Goal: Task Accomplishment & Management: Manage account settings

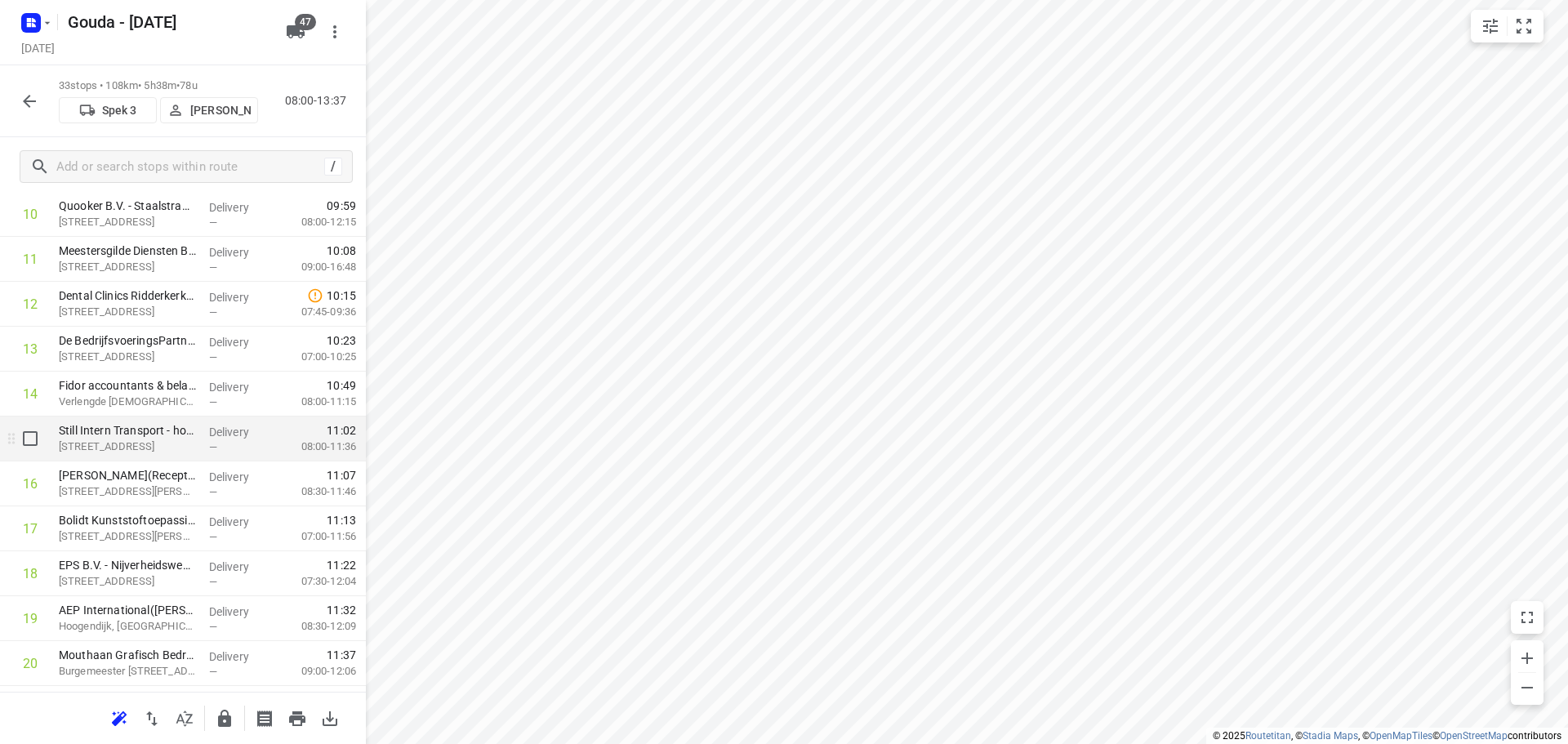
scroll to position [817, 0]
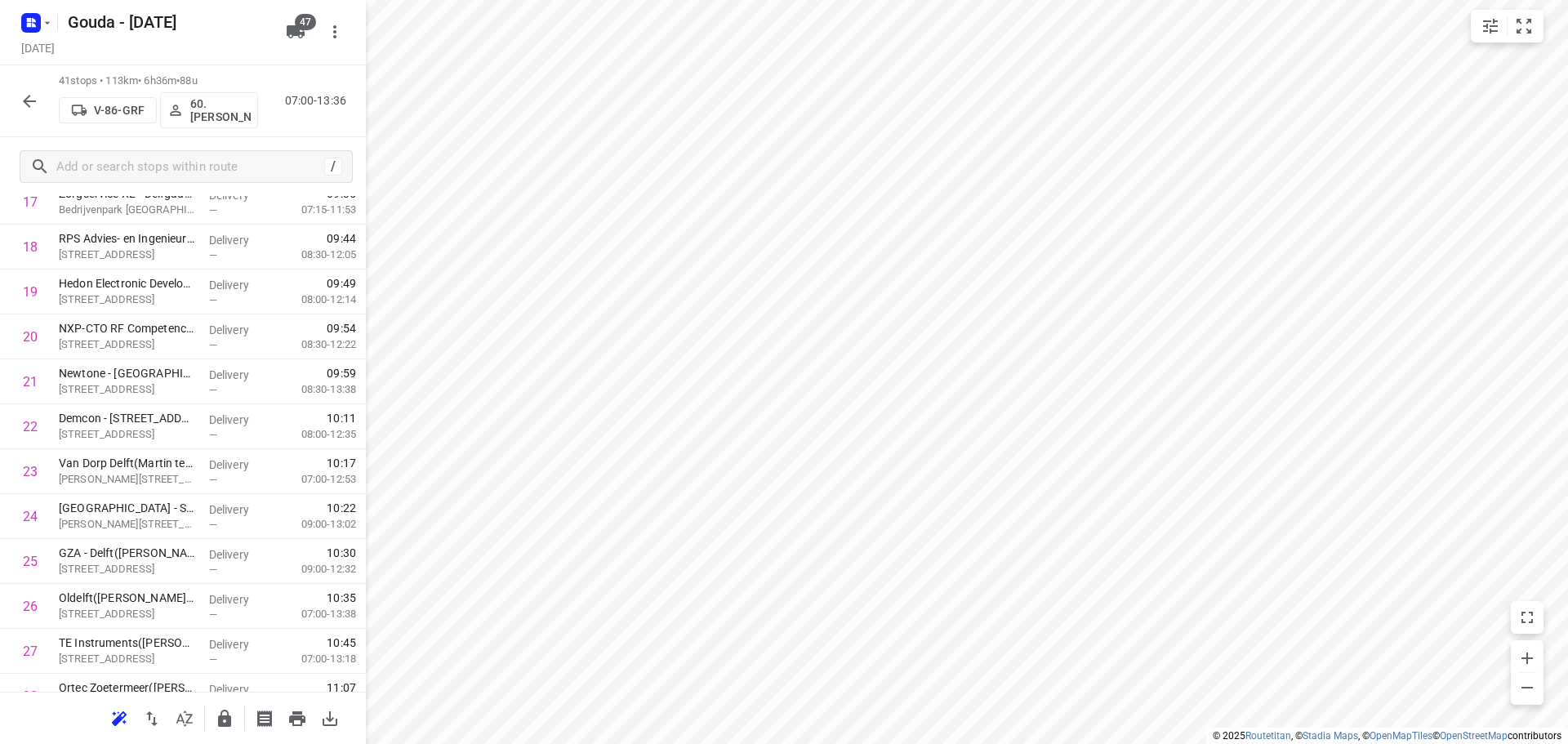
click at [603, 743] on html "i © 2025 Routetitan , © Stadia Maps , © OpenMapTiles © OpenStreetMap contributo…" at bounding box center [784, 372] width 1568 height 744
click at [35, 25] on icon "button" at bounding box center [31, 23] width 26 height 26
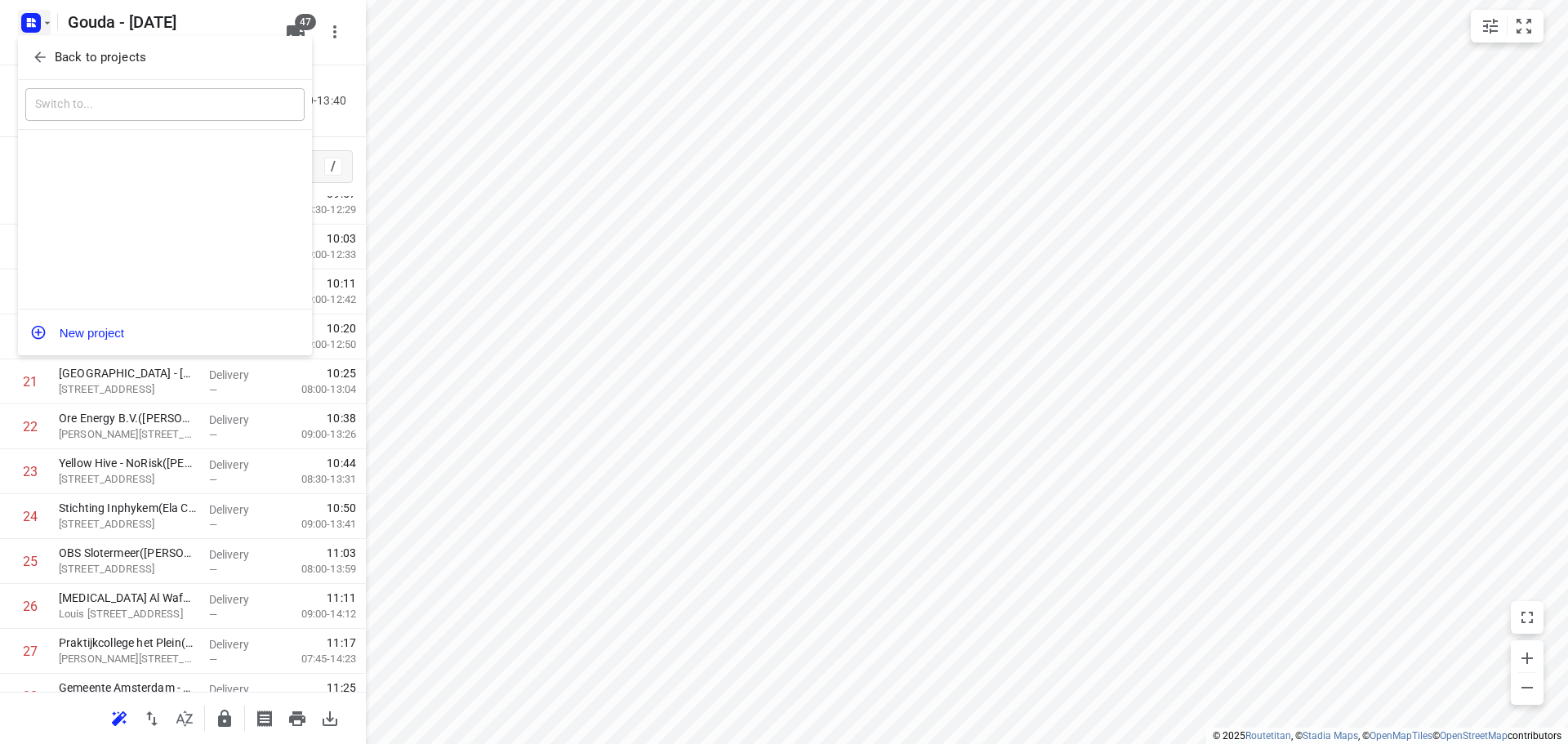
click at [37, 59] on icon "button" at bounding box center [39, 58] width 11 height 11
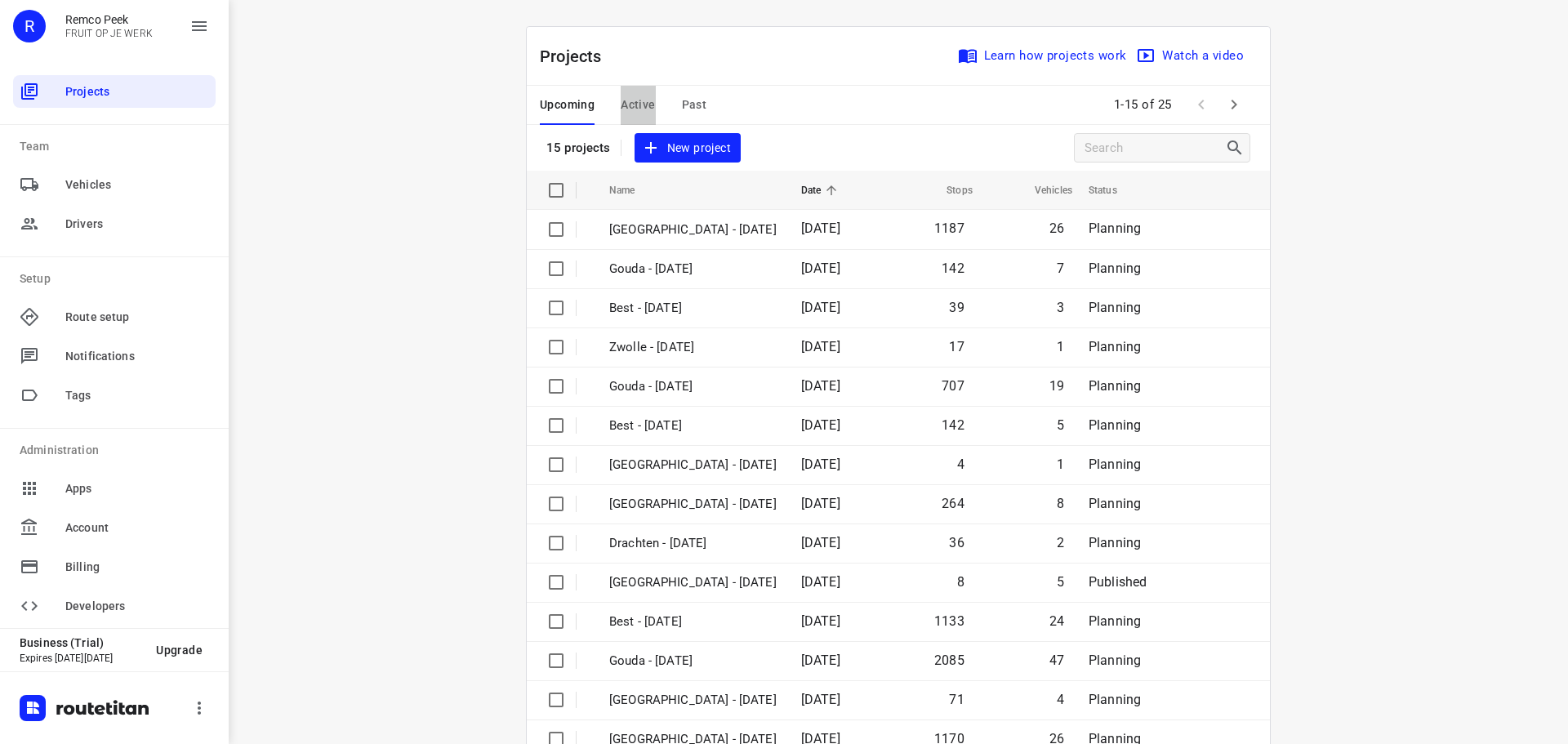
click at [636, 99] on span "Active" at bounding box center [638, 105] width 34 height 20
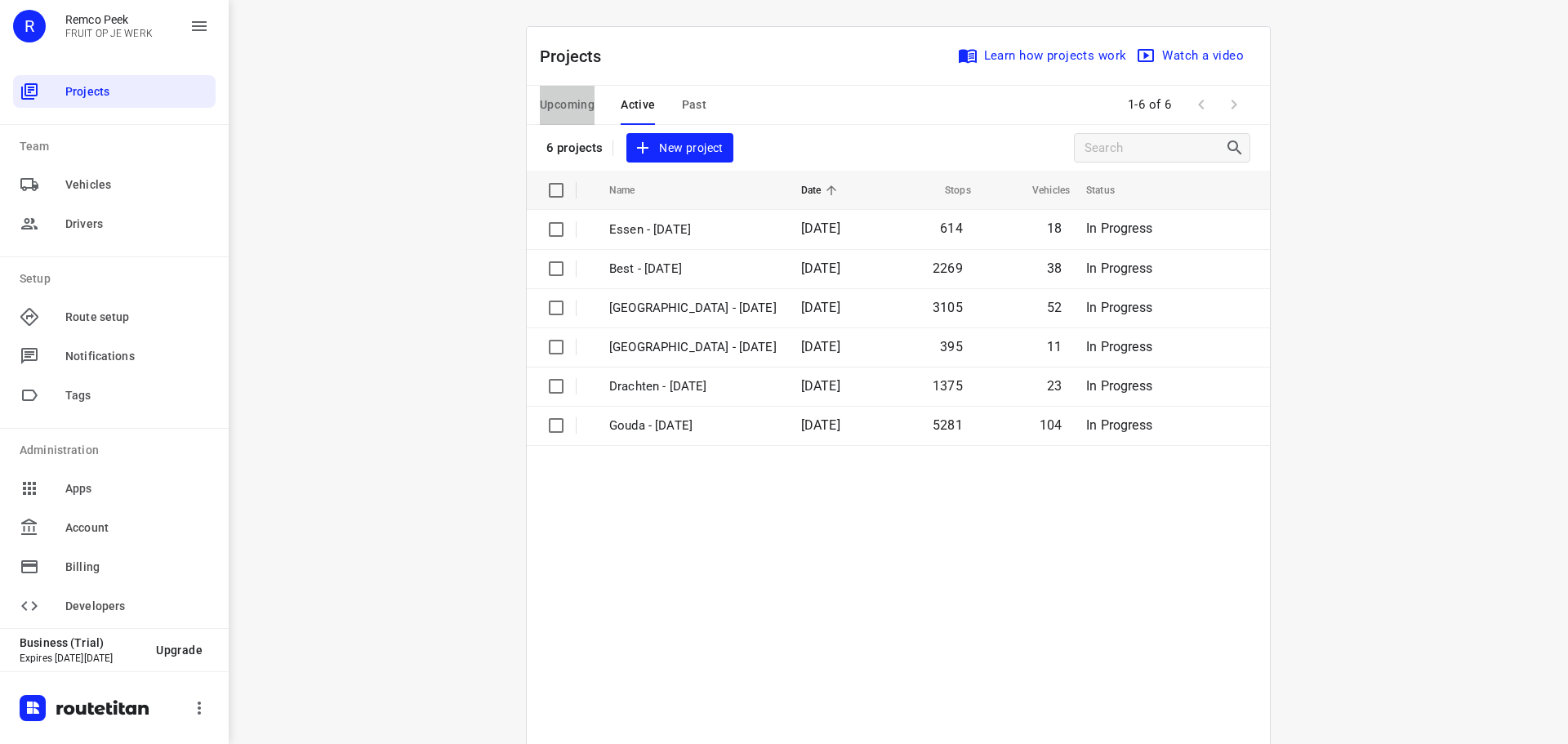
click at [547, 96] on span "Upcoming" at bounding box center [567, 105] width 54 height 20
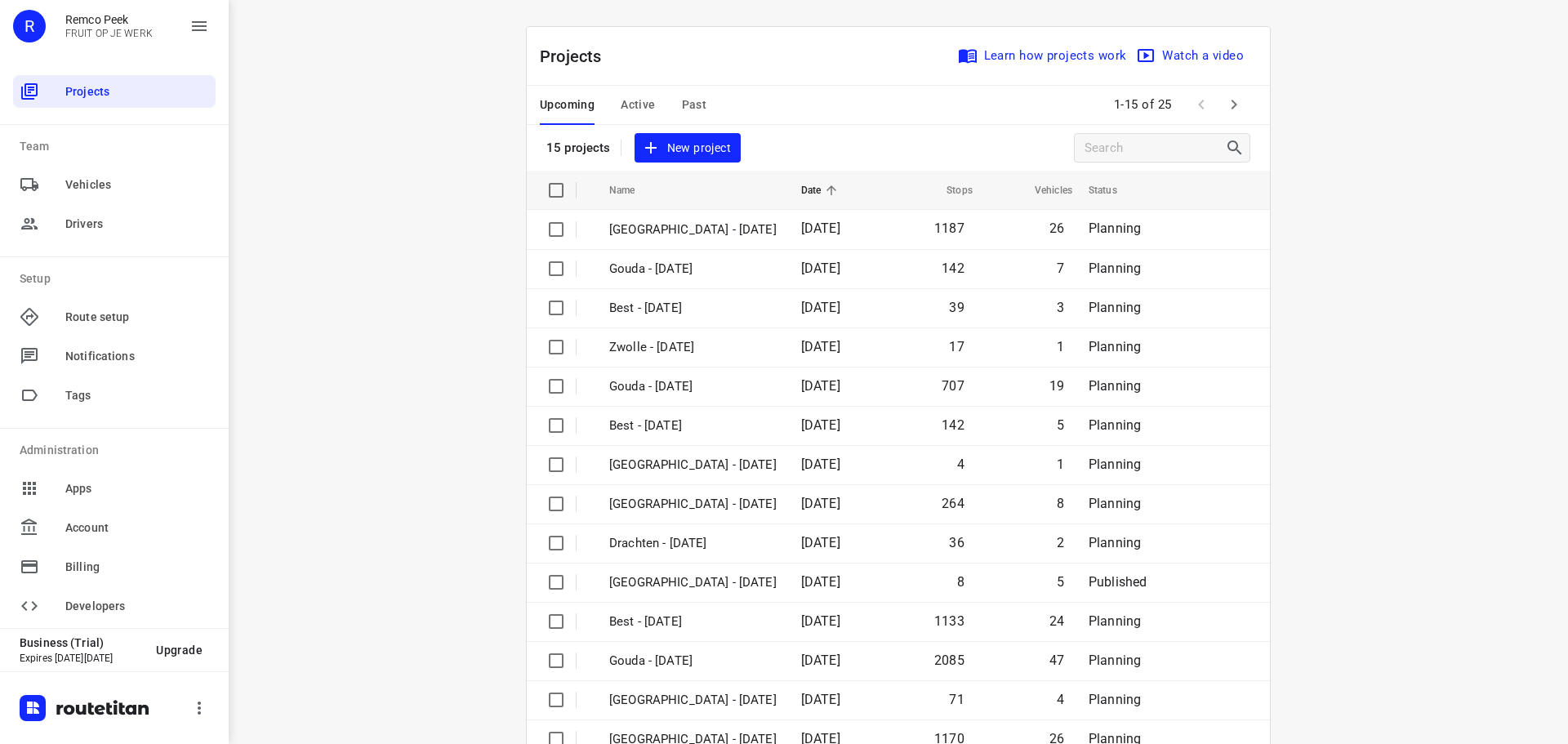
click at [1247, 113] on div "Upcoming Active Past 1-15 of 25" at bounding box center [898, 105] width 743 height 39
click at [1242, 104] on button "button" at bounding box center [1234, 104] width 32 height 32
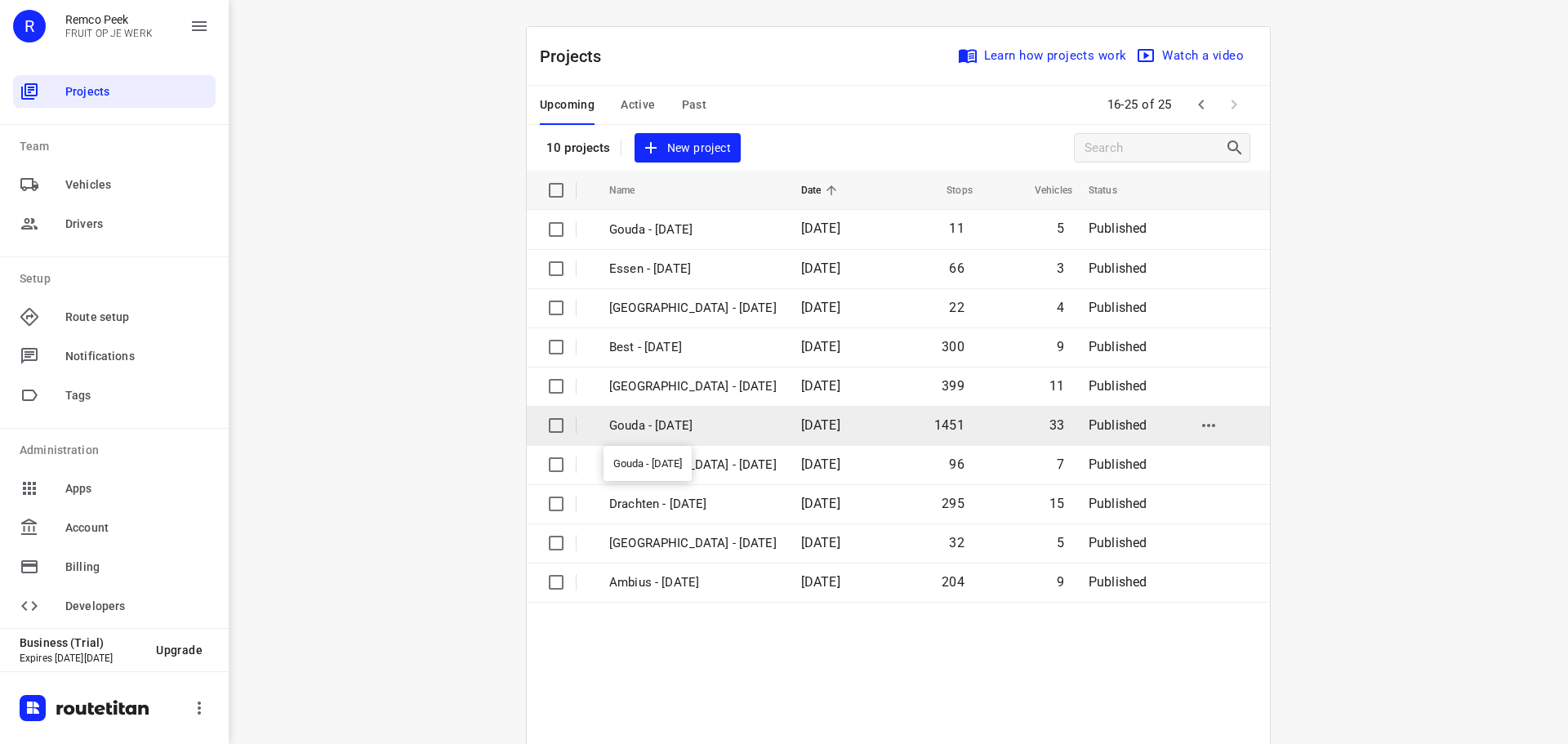
click at [617, 420] on p "Gouda - [DATE]" at bounding box center [693, 426] width 167 height 19
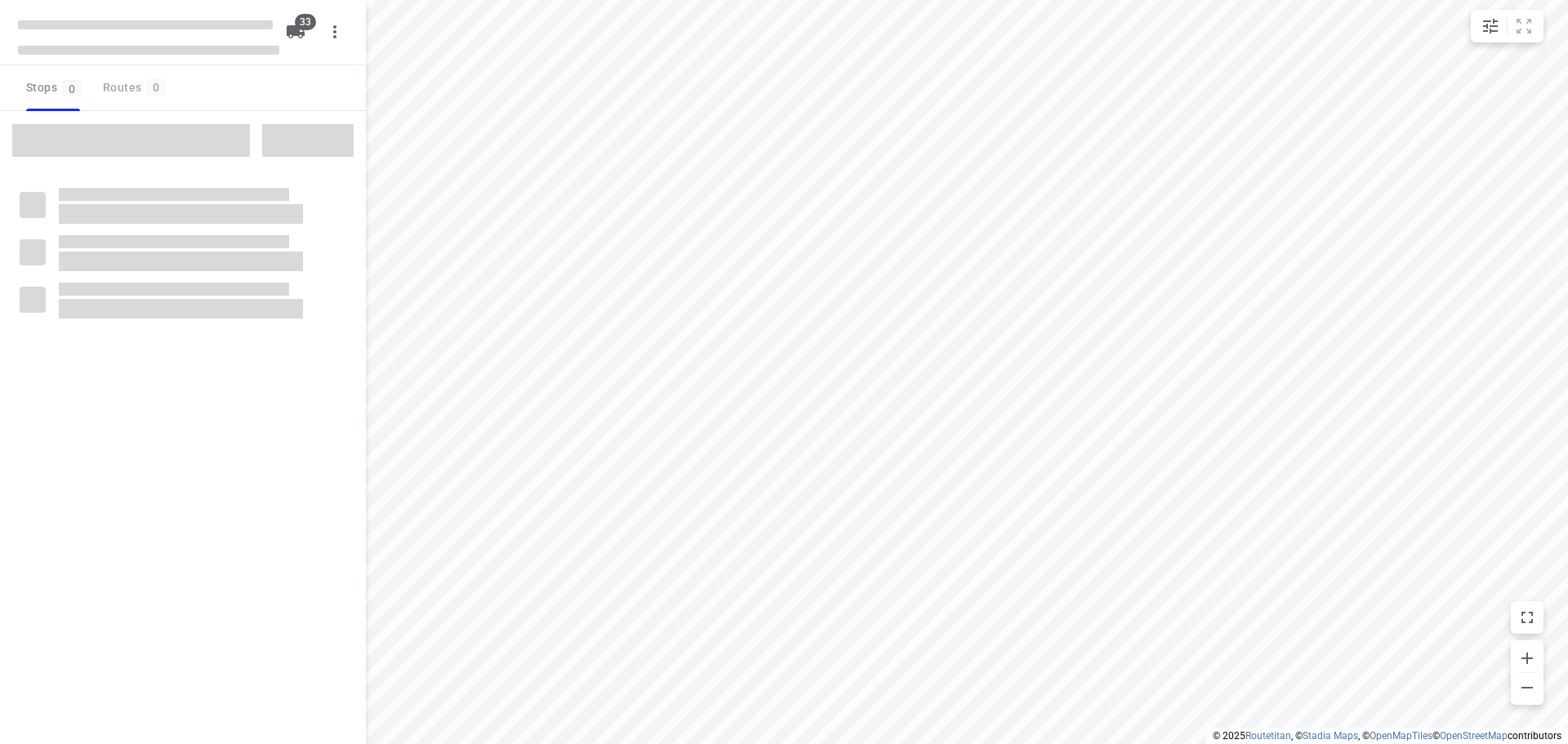
checkbox input "true"
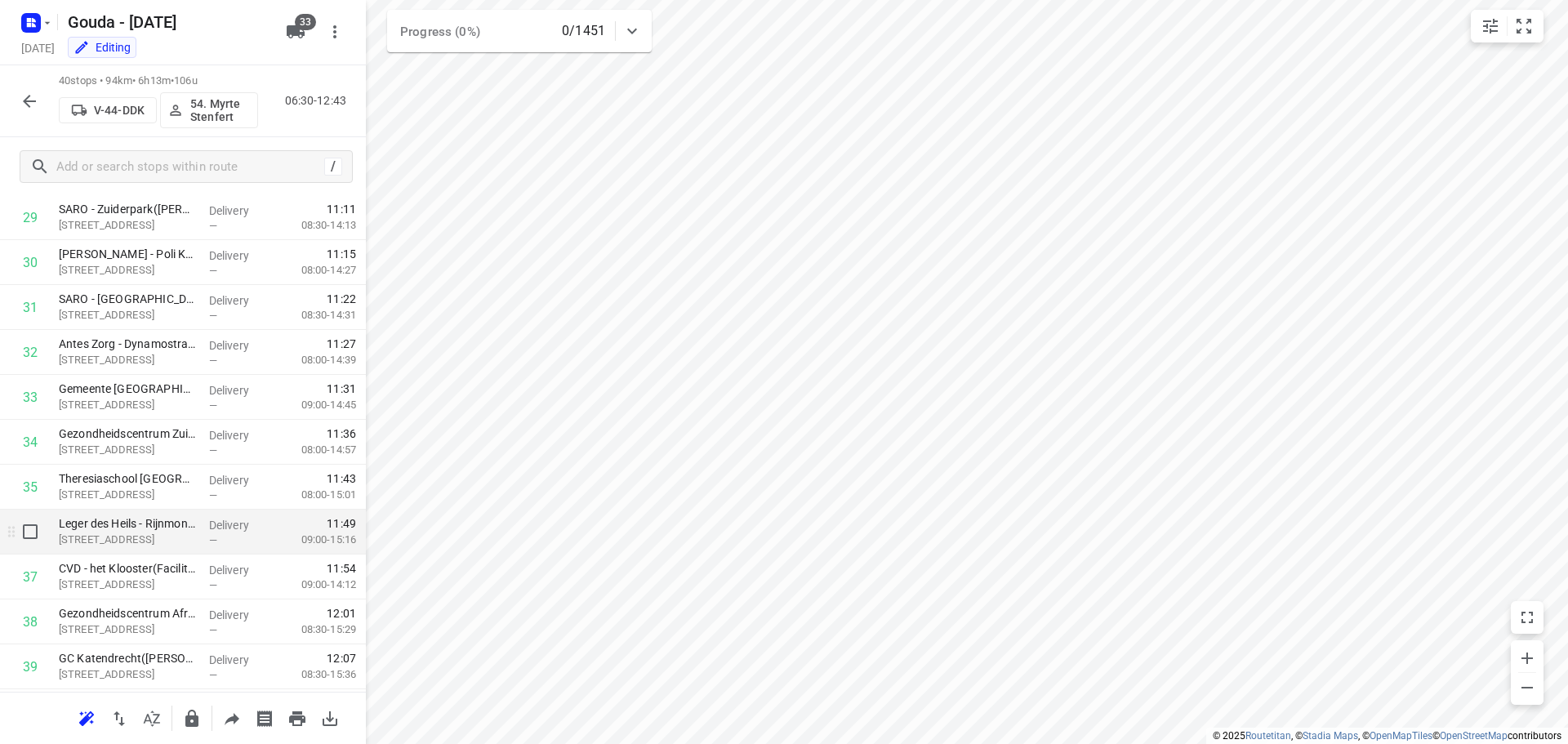
scroll to position [1429, 0]
